Goal: Transaction & Acquisition: Purchase product/service

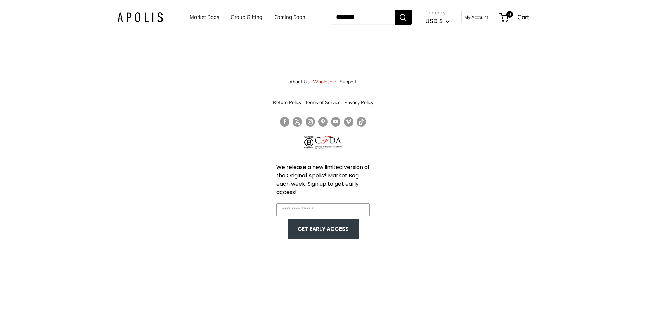
click at [322, 79] on link "Wholesale" at bounding box center [324, 82] width 23 height 12
click at [196, 19] on link "Market Bags" at bounding box center [204, 16] width 29 height 9
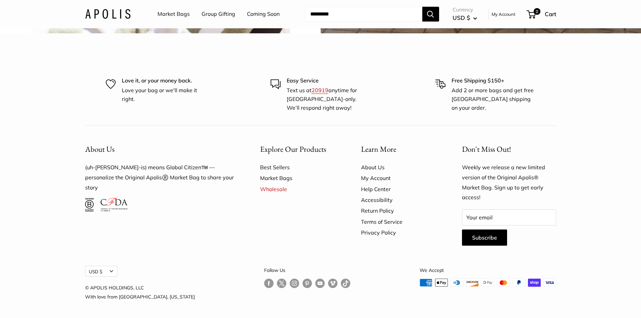
scroll to position [2079, 0]
click at [284, 176] on link "Market Bags" at bounding box center [298, 178] width 77 height 11
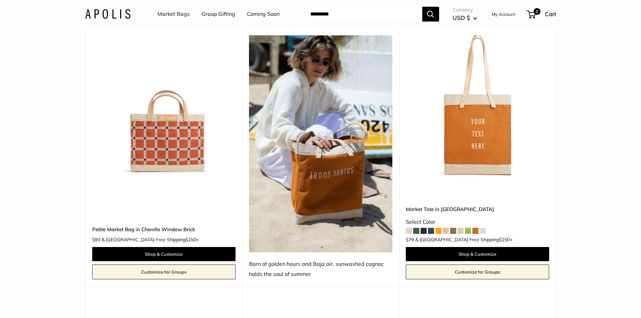
scroll to position [1113, 0]
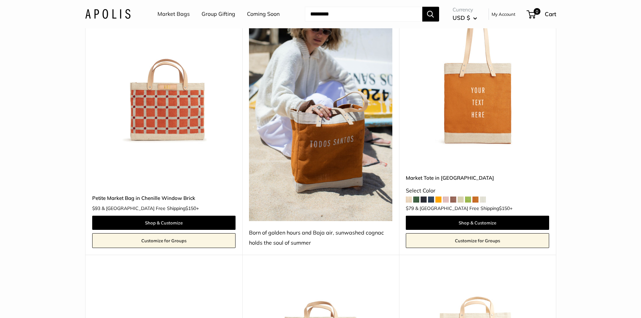
click at [0, 0] on img at bounding box center [0, 0] width 0 height 0
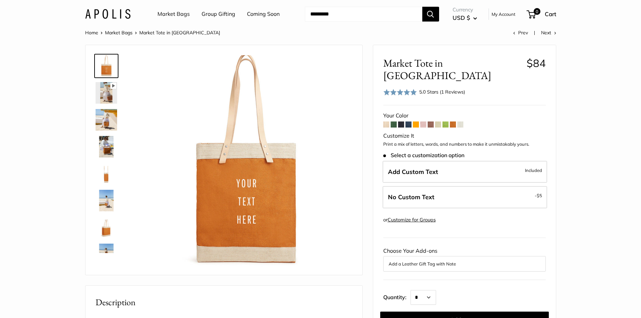
click at [394, 122] on span at bounding box center [394, 125] width 6 height 6
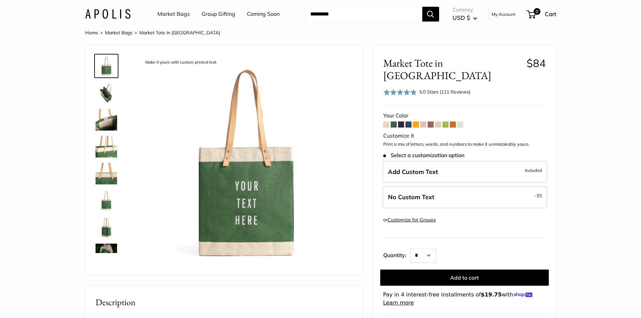
click at [407, 122] on span at bounding box center [409, 125] width 6 height 6
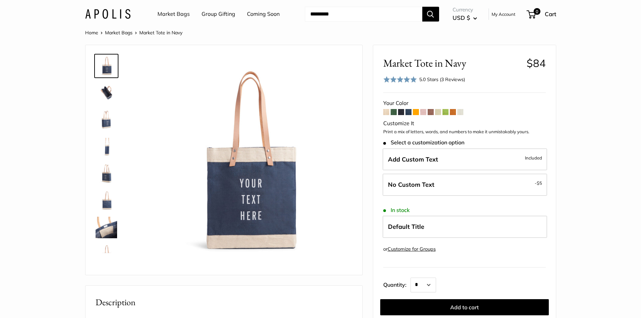
click at [447, 112] on span at bounding box center [446, 112] width 6 height 6
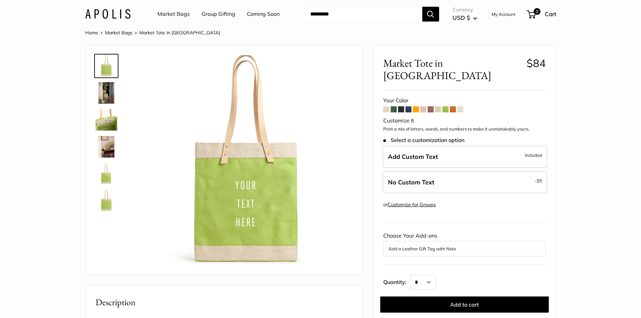
click at [415, 106] on span at bounding box center [416, 109] width 6 height 6
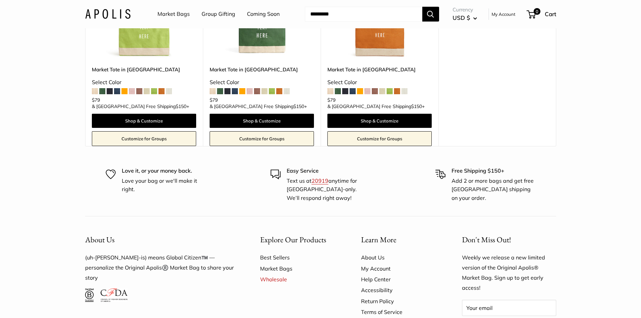
scroll to position [2322, 0]
